Goal: Transaction & Acquisition: Download file/media

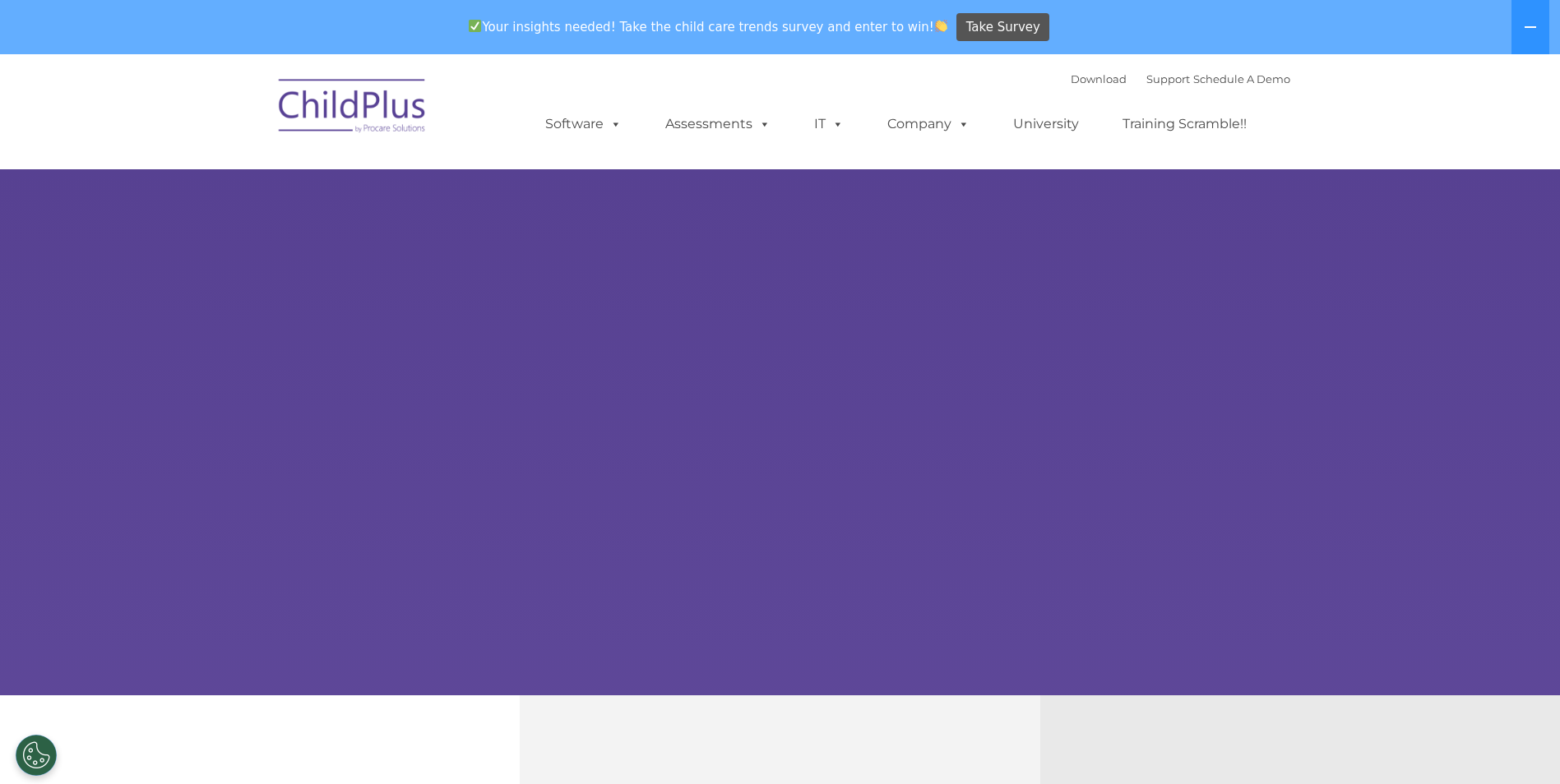
select select "MEDIUM"
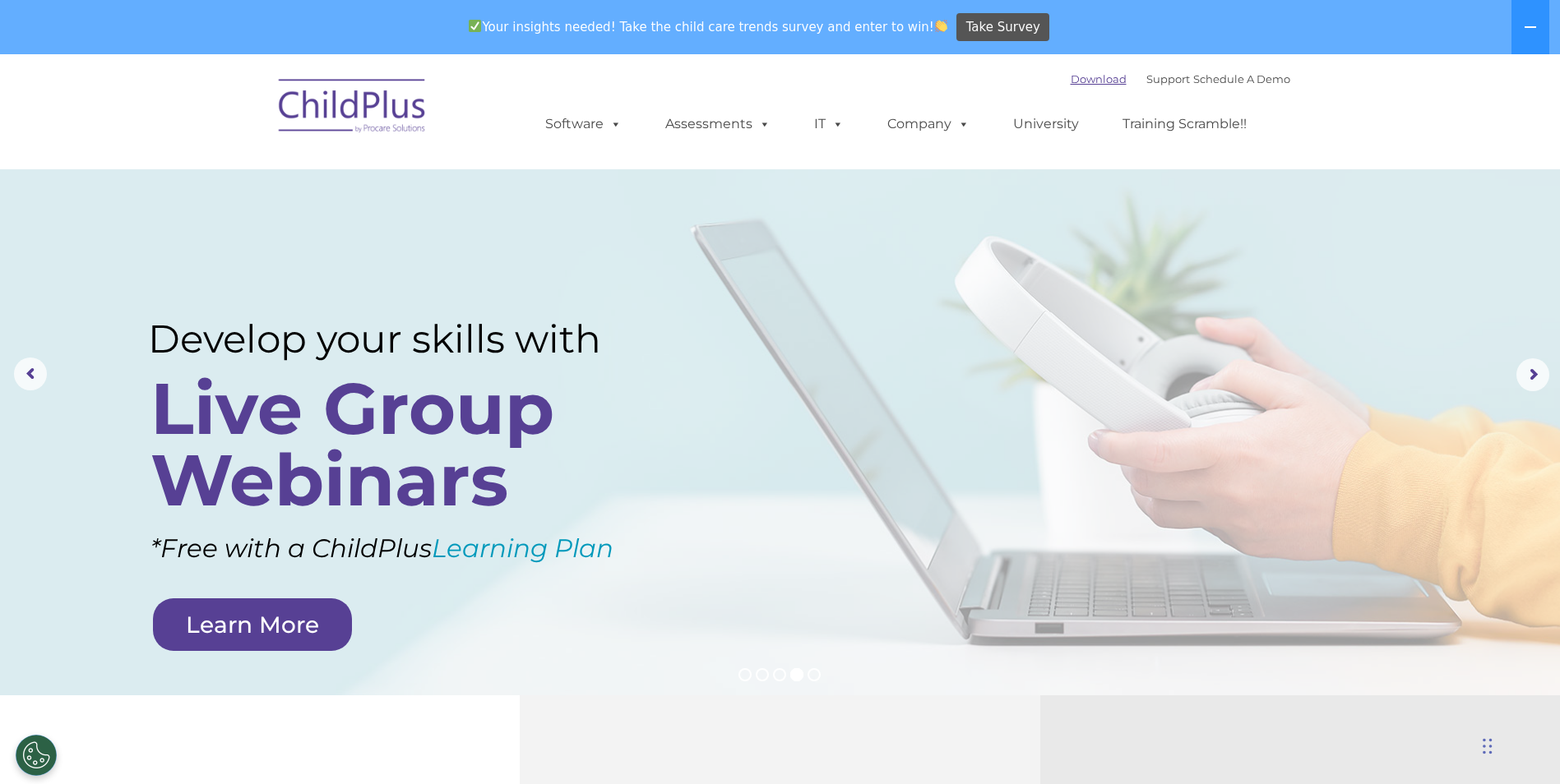
click at [1070, 79] on link "Download" at bounding box center [1098, 79] width 56 height 14
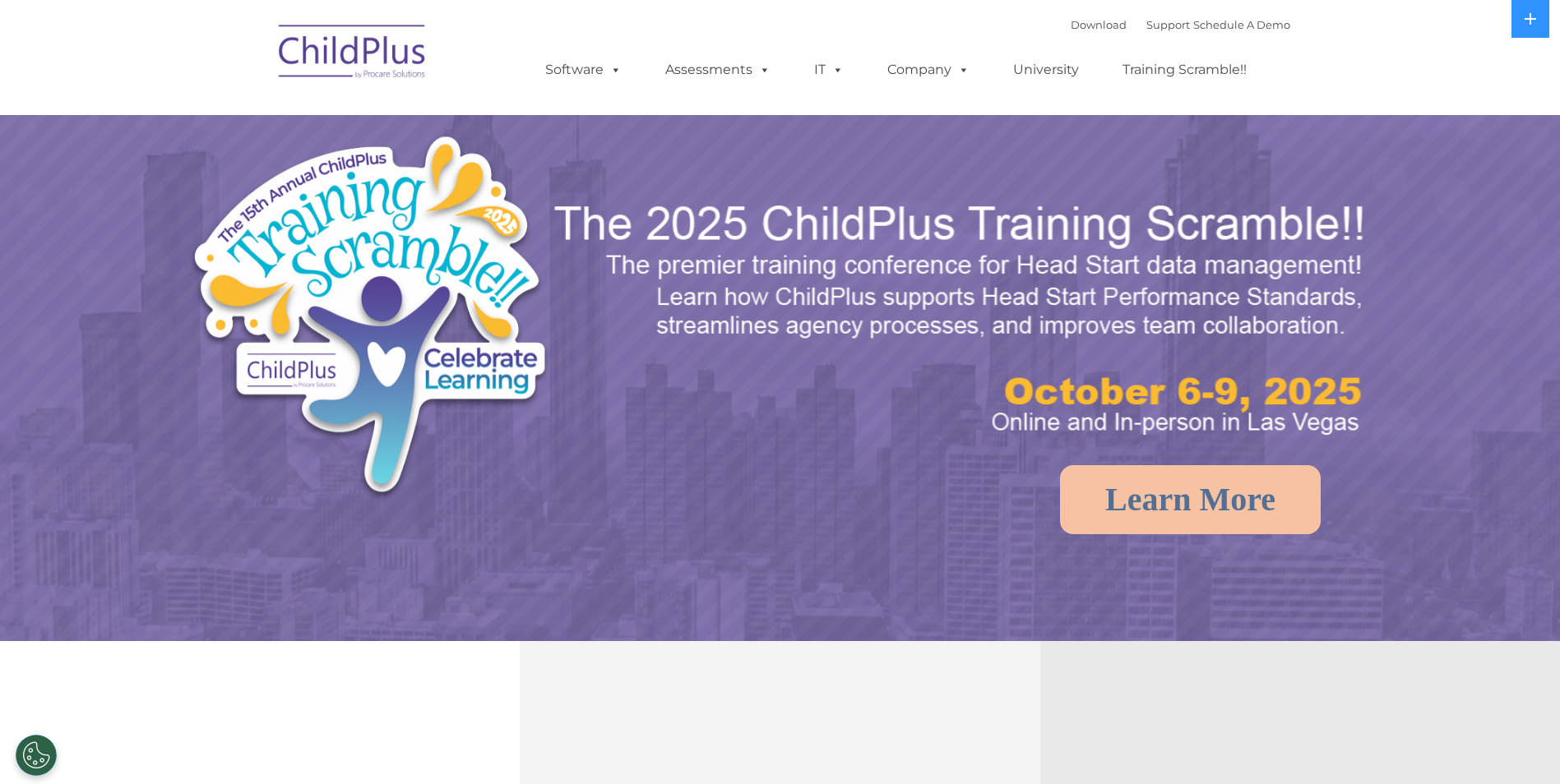
select select "MEDIUM"
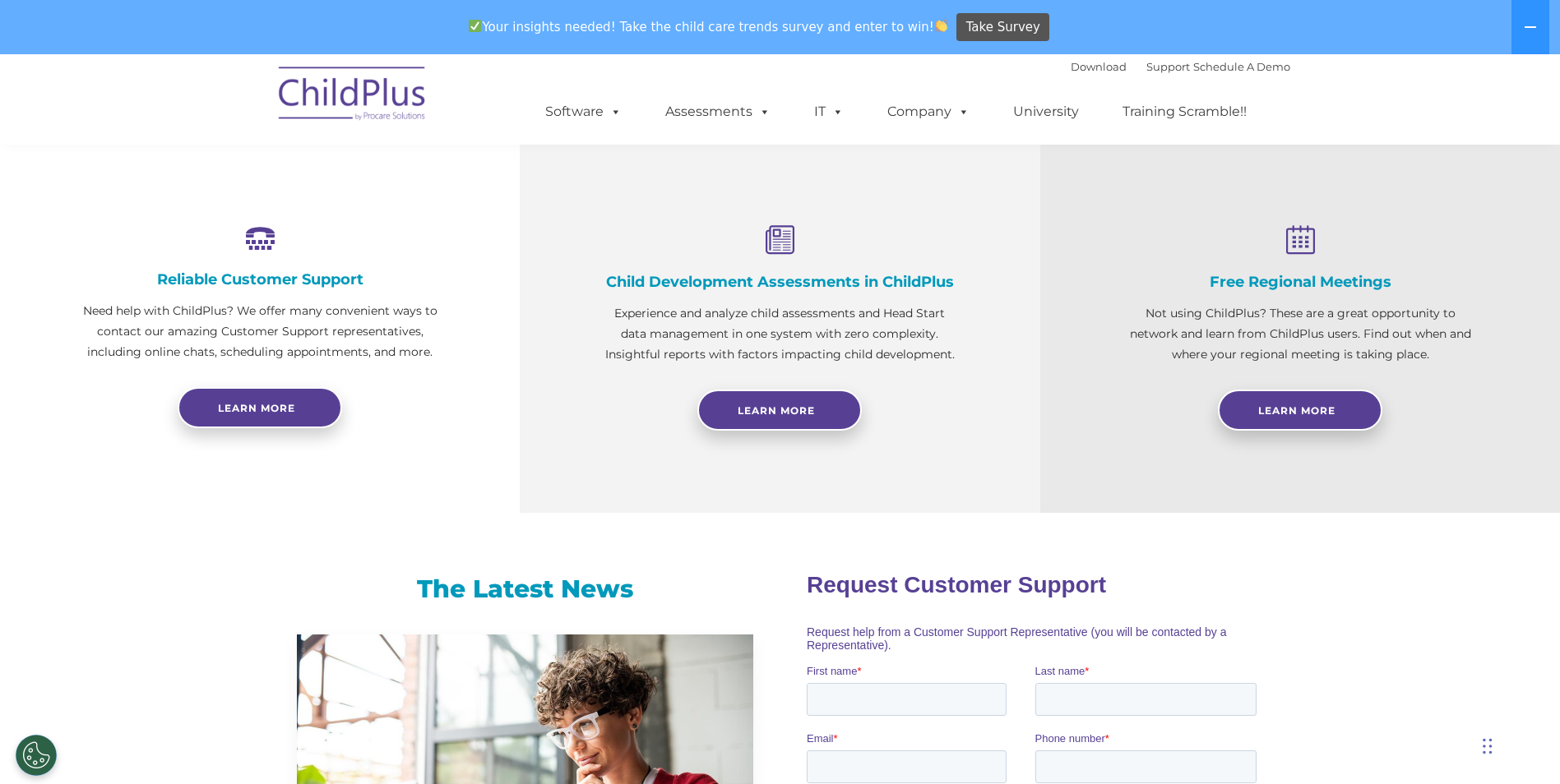
scroll to position [575, 0]
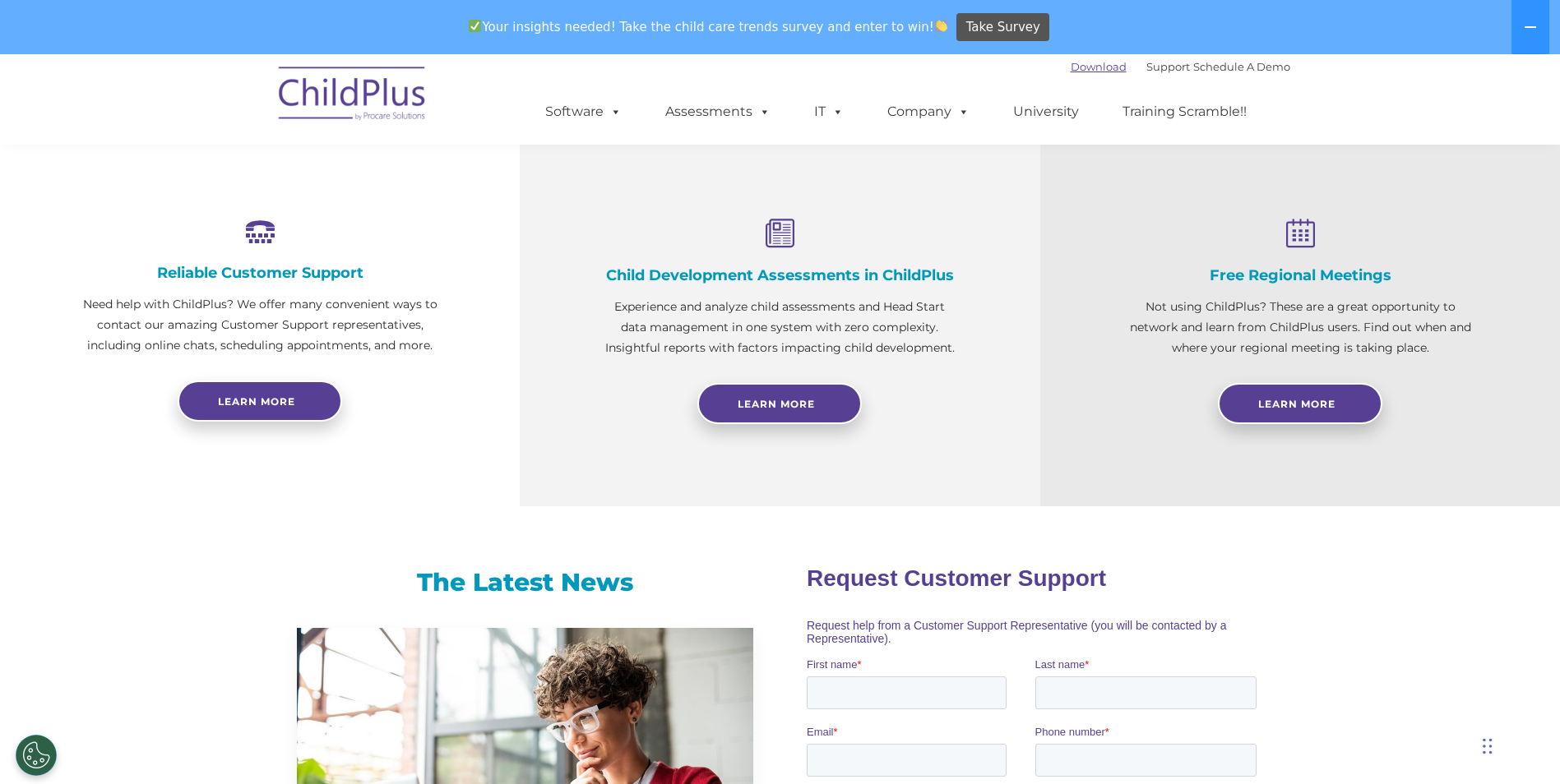
click at [1081, 65] on link "Download" at bounding box center [1098, 66] width 56 height 14
